Goal: Navigation & Orientation: Find specific page/section

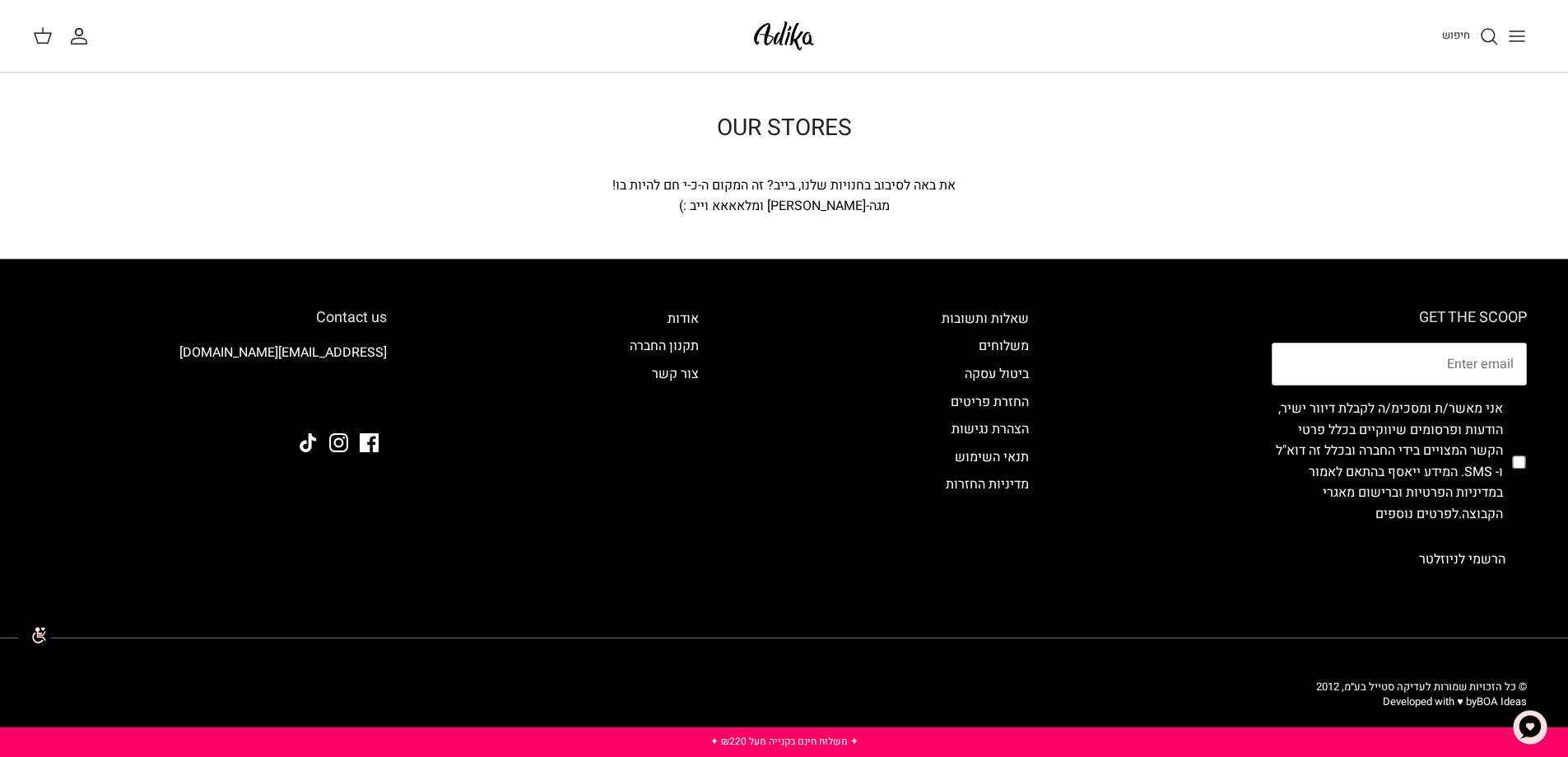
scroll to position [4, 0]
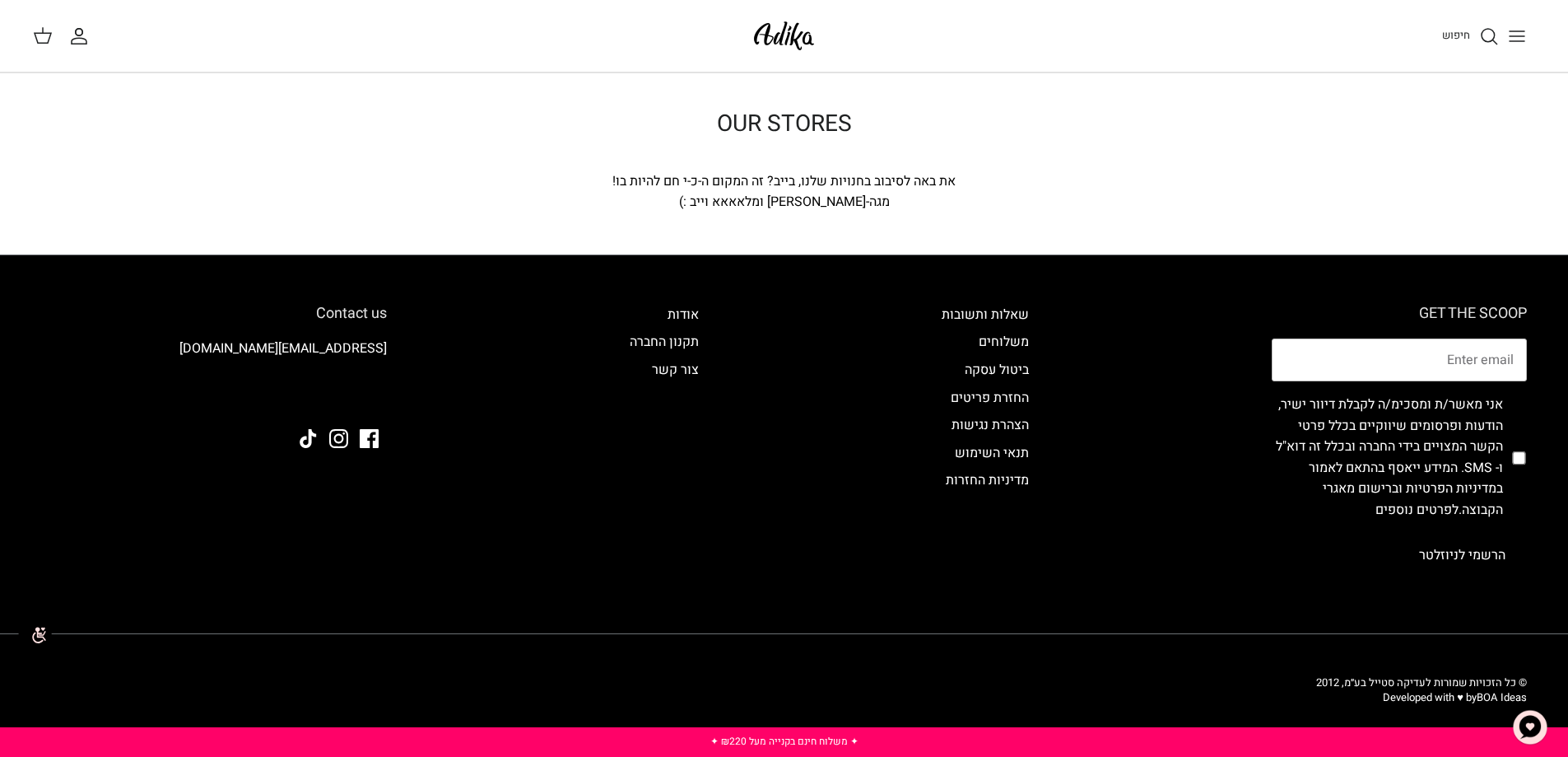
click at [1514, 41] on line "Toggle menu" at bounding box center [1517, 41] width 15 height 0
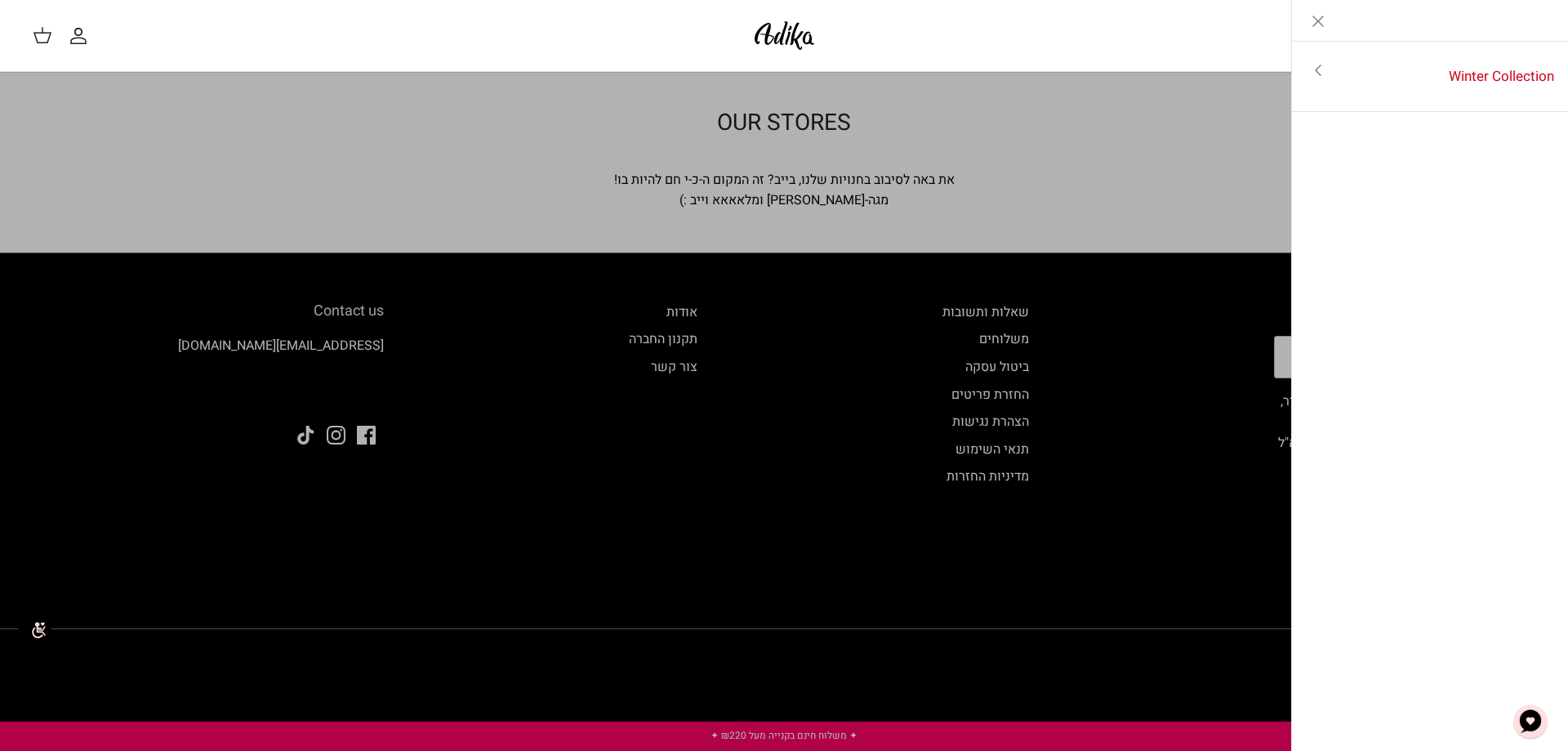
click at [1219, 162] on link "Toggle menu" at bounding box center [784, 375] width 1568 height 751
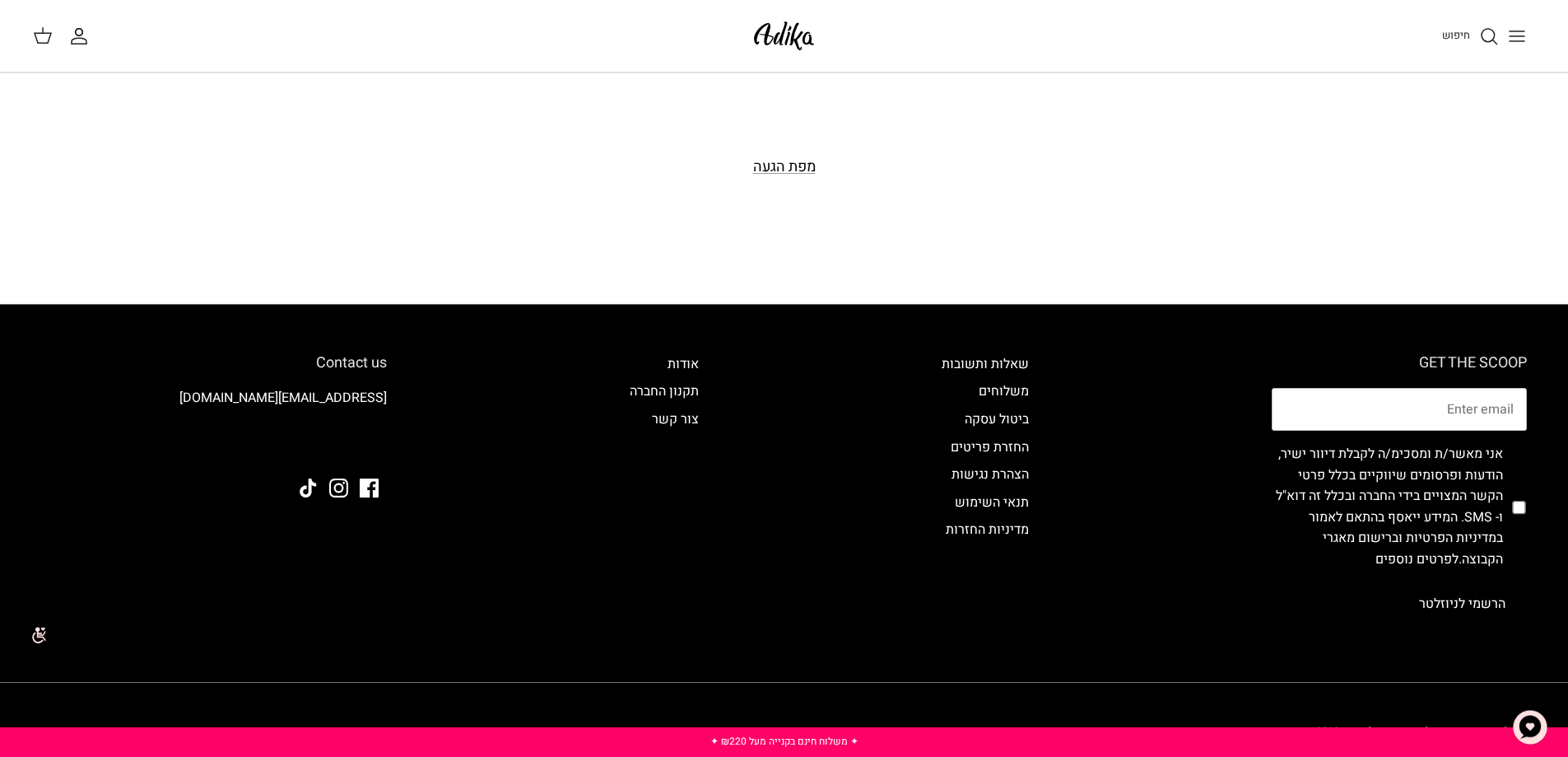
scroll to position [973, 0]
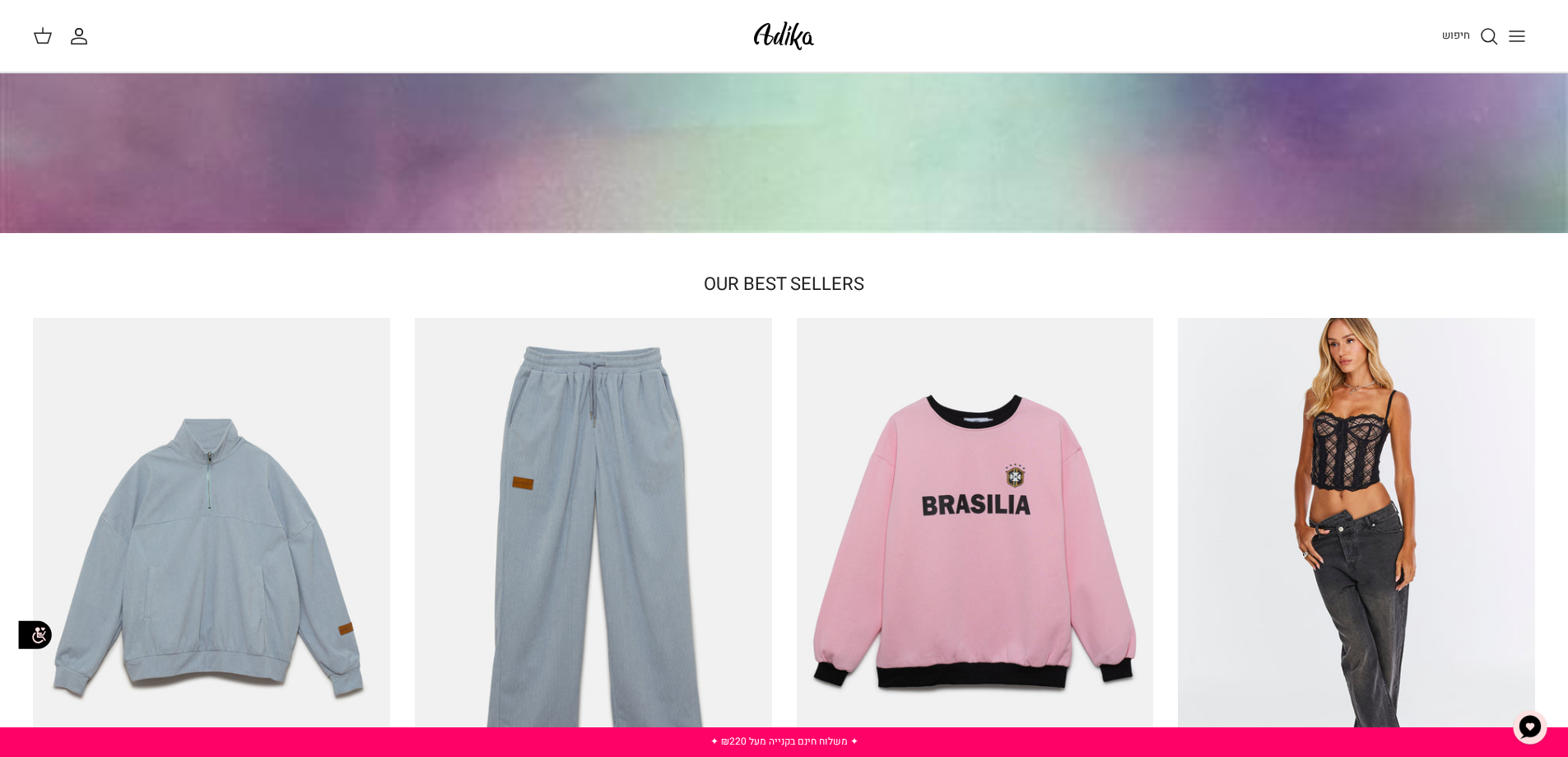
scroll to position [412, 0]
